Goal: Task Accomplishment & Management: Manage account settings

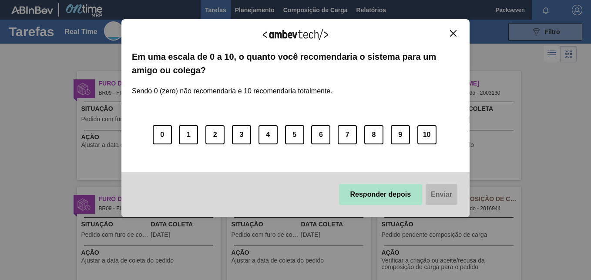
click at [402, 196] on button "Responder depois" at bounding box center [381, 194] width 84 height 21
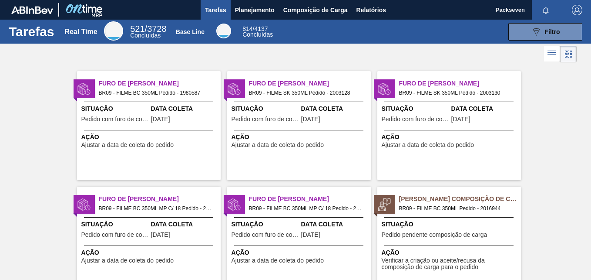
click at [263, 20] on div "Tarefas Real Time 521 / 3728 Concluídas Base Line 814 / 4137 Concluídas 089F7B8…" at bounding box center [295, 32] width 591 height 24
click at [257, 15] on button "Planejamento" at bounding box center [255, 10] width 48 height 20
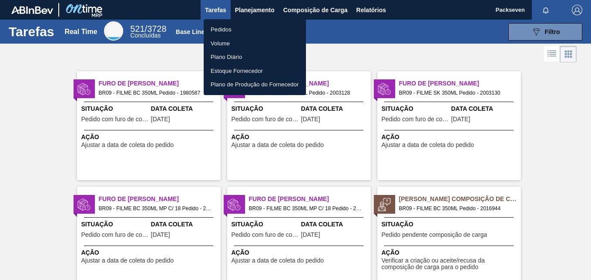
click at [233, 27] on li "Pedidos" at bounding box center [255, 30] width 102 height 14
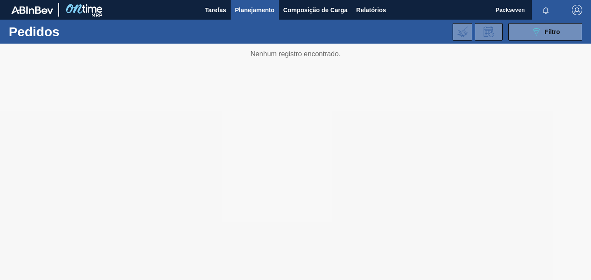
click at [242, 7] on span "Planejamento" at bounding box center [255, 10] width 40 height 10
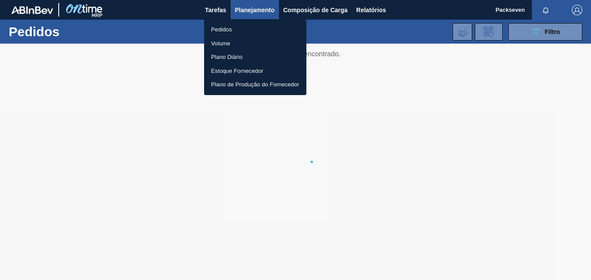
click at [217, 30] on li "Pedidos" at bounding box center [255, 30] width 102 height 14
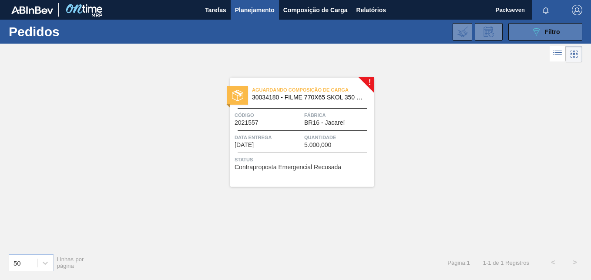
click at [564, 28] on button "089F7B8B-B2A5-4AFE-B5C0-19BA573D28AC Filtro" at bounding box center [546, 31] width 74 height 17
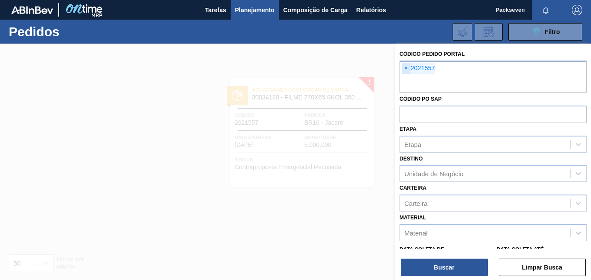
click at [404, 68] on span "×" at bounding box center [406, 68] width 8 height 10
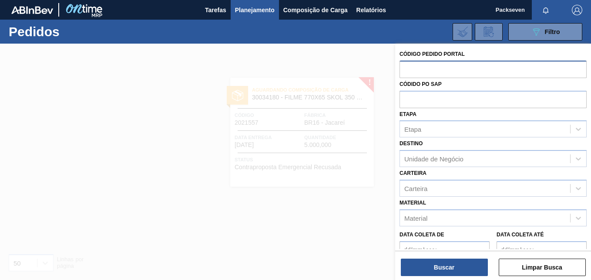
click at [412, 71] on input "text" at bounding box center [493, 69] width 187 height 17
click at [413, 67] on input "text" at bounding box center [493, 69] width 187 height 17
type input "2003156"
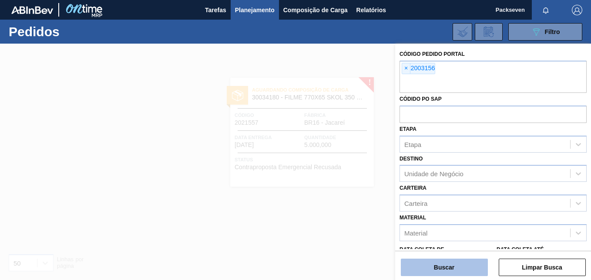
click at [462, 274] on button "Buscar" at bounding box center [444, 266] width 87 height 17
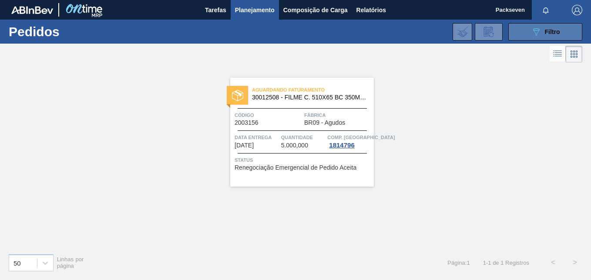
click at [545, 30] on span "Filtro" at bounding box center [552, 31] width 15 height 7
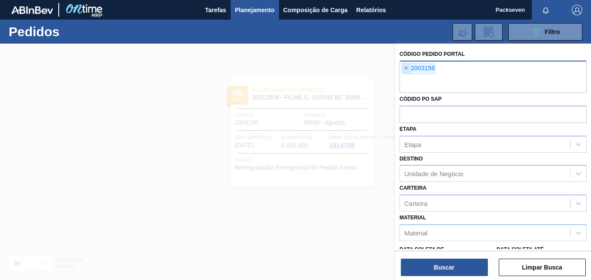
click at [410, 67] on span "×" at bounding box center [406, 68] width 8 height 10
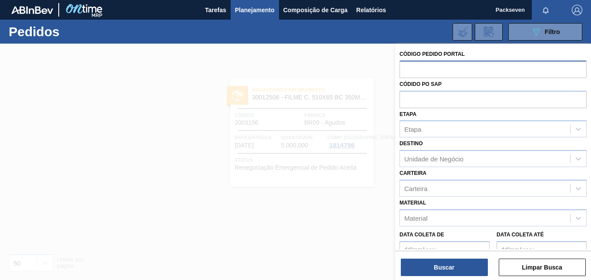
click at [416, 73] on input "text" at bounding box center [493, 69] width 187 height 17
click at [416, 67] on input "text" at bounding box center [493, 69] width 187 height 17
type input "2003158"
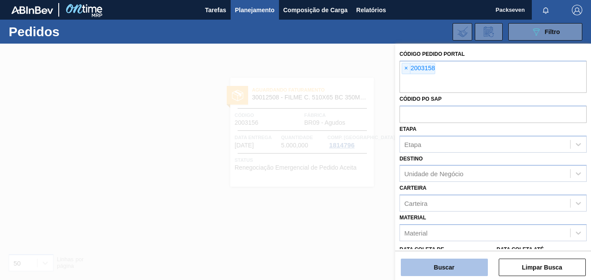
click at [457, 273] on button "Buscar" at bounding box center [444, 266] width 87 height 17
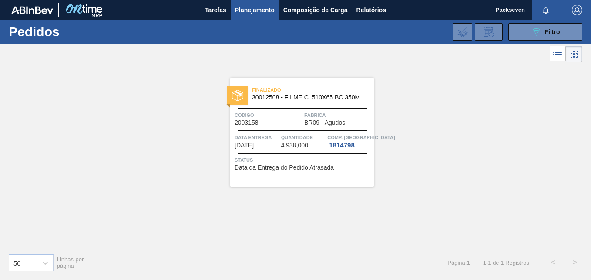
click at [272, 91] on span "Finalizado" at bounding box center [313, 89] width 122 height 9
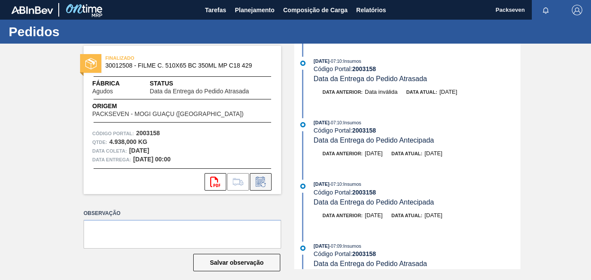
click at [263, 181] on icon at bounding box center [261, 181] width 14 height 10
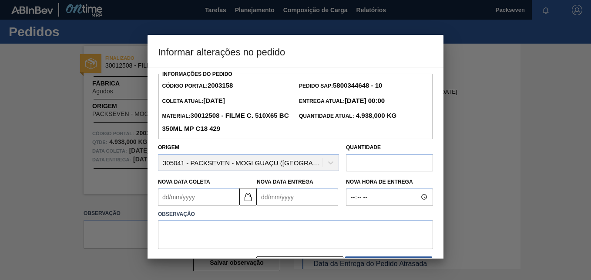
click at [275, 201] on Entrega2003158 "Nova Data Entrega" at bounding box center [297, 196] width 81 height 17
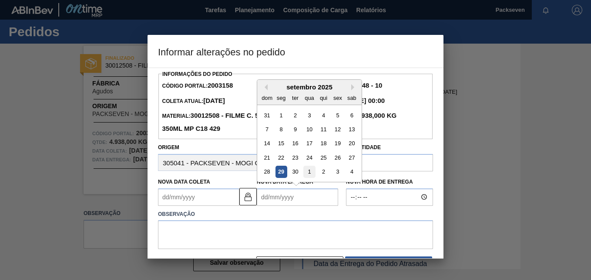
click at [307, 175] on div "1" at bounding box center [310, 171] width 12 height 12
type Coleta2003158 "[DATE]"
type Entrega2003158 "[DATE]"
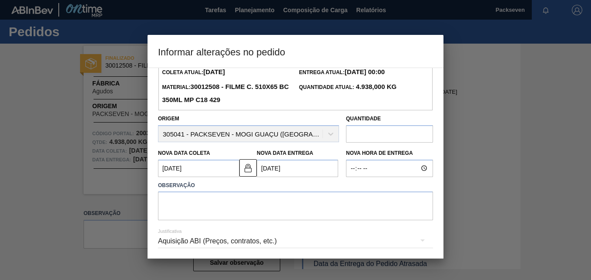
scroll to position [61, 0]
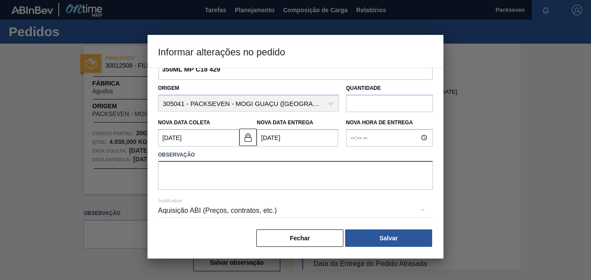
click at [236, 183] on textarea at bounding box center [295, 175] width 275 height 29
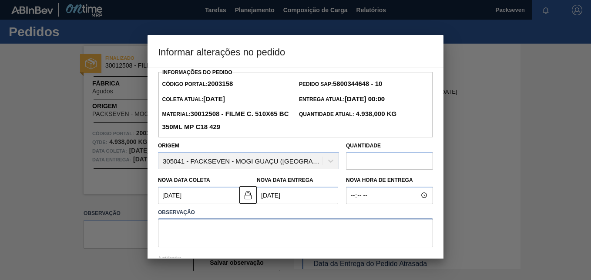
scroll to position [0, 0]
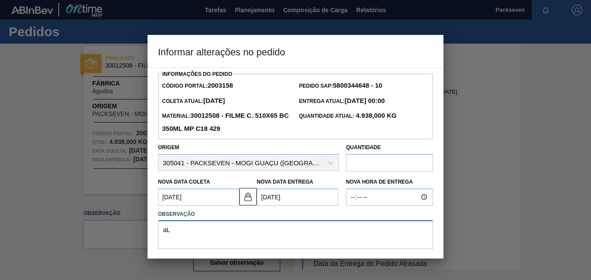
type textarea "a"
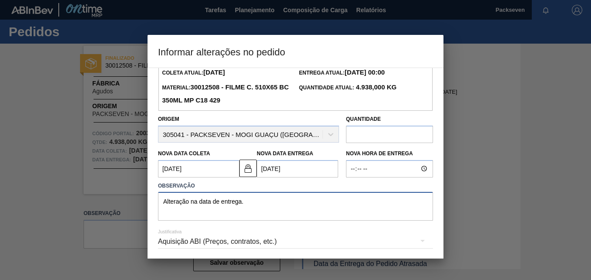
scroll to position [61, 0]
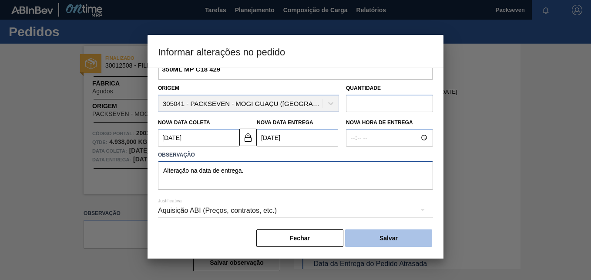
type textarea "Alteração na data de entrega."
click at [404, 240] on button "Salvar" at bounding box center [388, 237] width 87 height 17
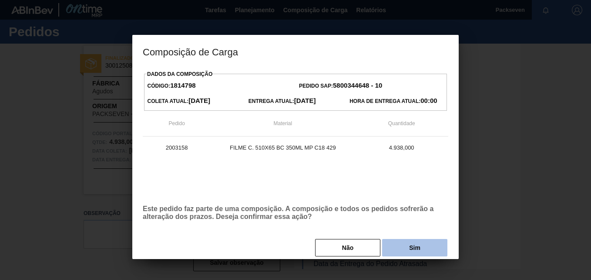
click at [422, 251] on button "Sim" at bounding box center [414, 247] width 65 height 17
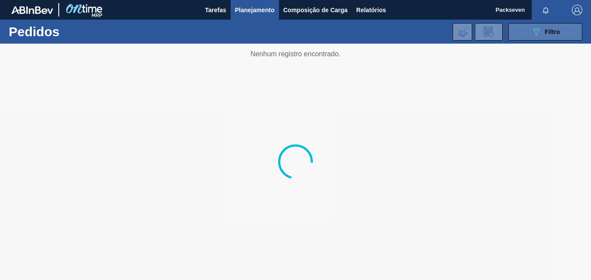
click at [546, 31] on span "Filtro" at bounding box center [552, 31] width 15 height 7
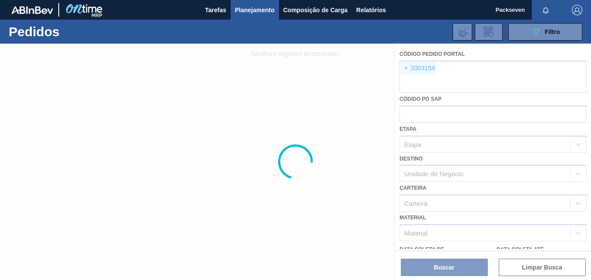
click at [405, 65] on div at bounding box center [295, 162] width 591 height 236
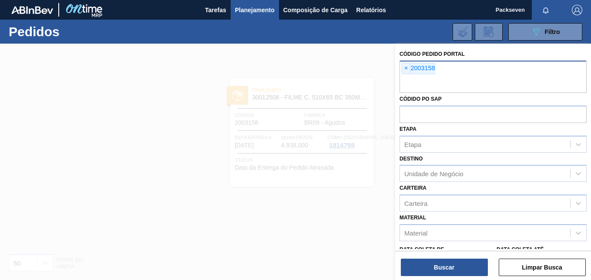
click at [407, 68] on span "×" at bounding box center [406, 68] width 8 height 10
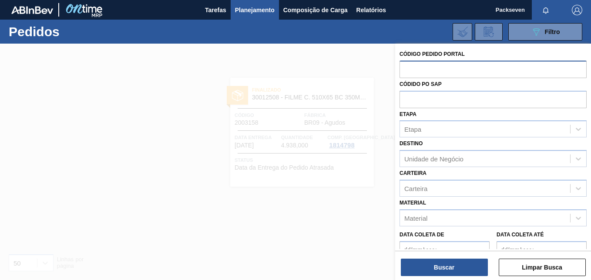
click at [426, 73] on input "text" at bounding box center [493, 69] width 187 height 17
type input "2003156"
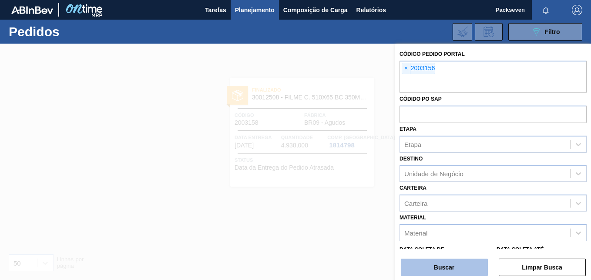
click at [458, 262] on button "Buscar" at bounding box center [444, 266] width 87 height 17
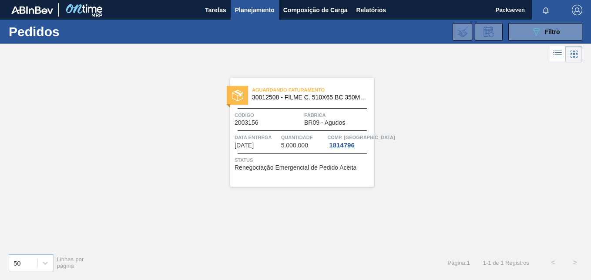
click at [253, 152] on div "Aguardando Faturamento 30012508 - FILME C. 510X65 BC 350ML MP C18 429 Código 20…" at bounding box center [302, 132] width 144 height 109
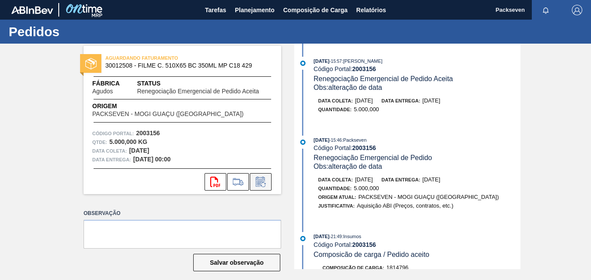
click at [265, 179] on icon at bounding box center [261, 181] width 14 height 10
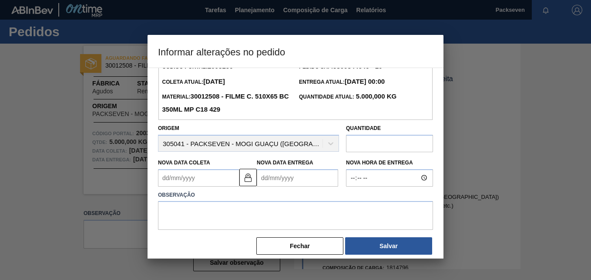
scroll to position [29, 0]
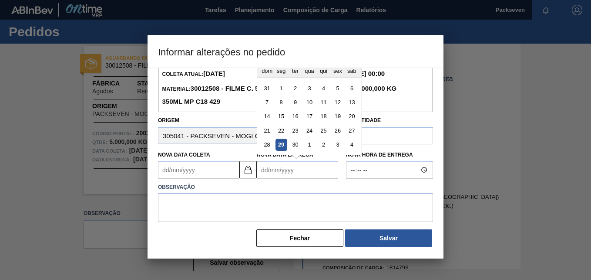
click at [300, 172] on Entrega2003156 "Nova Data Entrega" at bounding box center [297, 169] width 81 height 17
click at [308, 143] on div "1" at bounding box center [310, 144] width 12 height 12
type Coleta2003156 "[DATE]"
type Entrega2003156 "[DATE]"
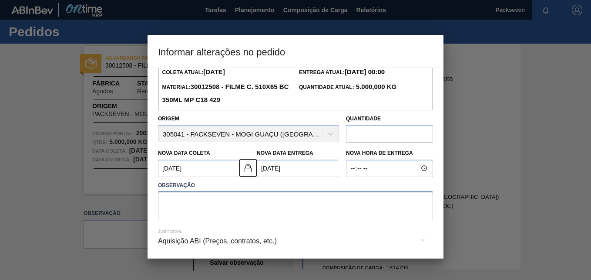
click at [264, 209] on textarea at bounding box center [295, 205] width 275 height 29
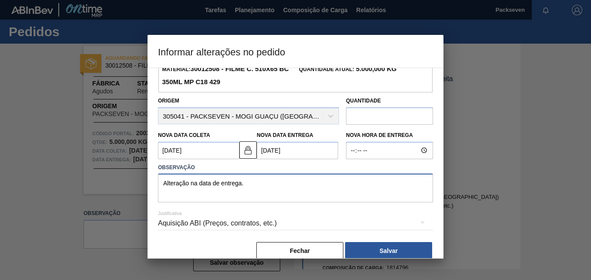
scroll to position [61, 0]
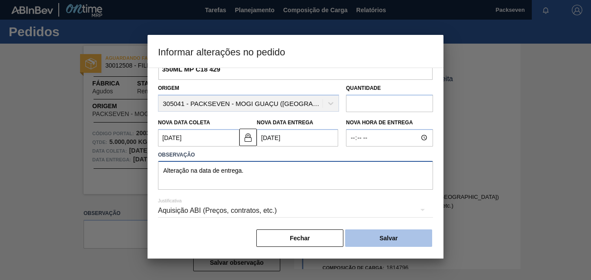
type textarea "Alteração na data de entrega."
click at [389, 237] on button "Salvar" at bounding box center [388, 237] width 87 height 17
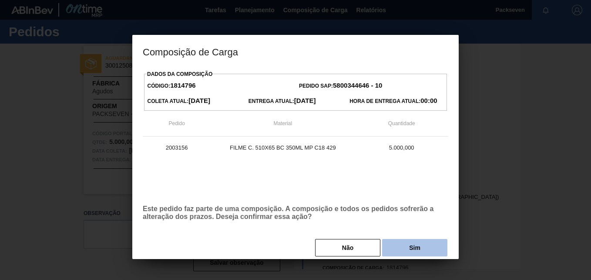
click at [426, 246] on button "Sim" at bounding box center [414, 247] width 65 height 17
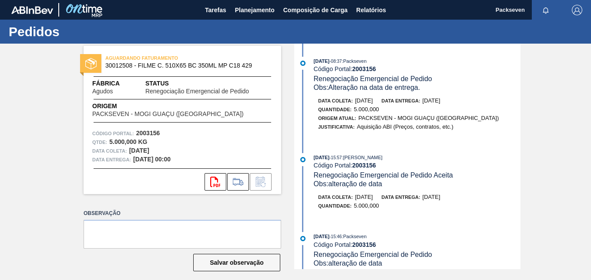
click at [57, 174] on div "AGUARDANDO FATURAMENTO 30012508 - FILME C. 510X65 BC 350ML MP C18 429 Fábrica A…" at bounding box center [295, 156] width 591 height 225
